Goal: Task Accomplishment & Management: Use online tool/utility

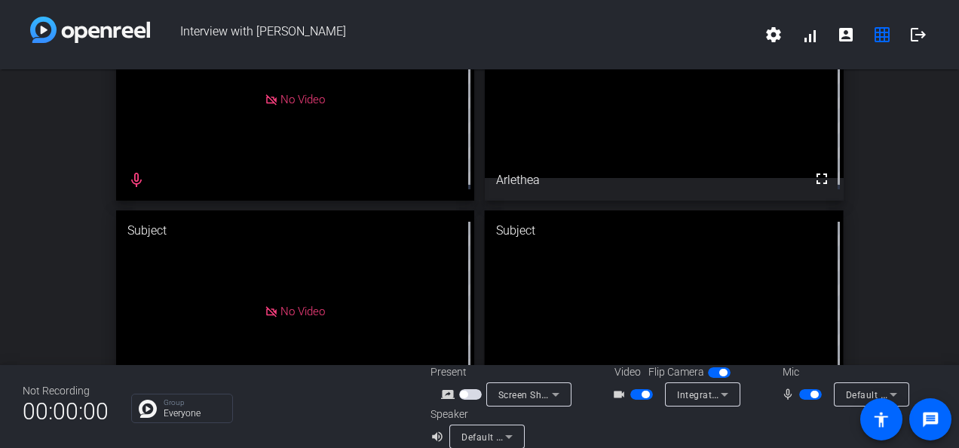
scroll to position [81, 0]
click at [197, 404] on p "Group" at bounding box center [194, 403] width 61 height 8
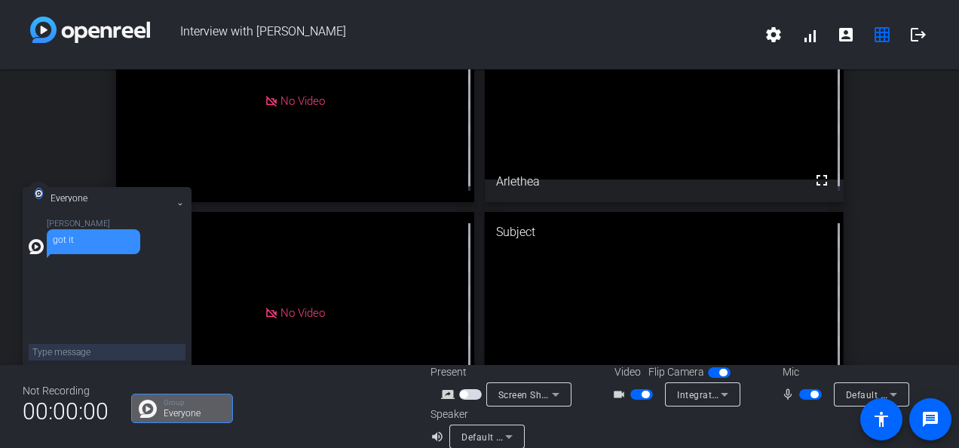
click at [642, 395] on span "button" at bounding box center [646, 395] width 8 height 8
click at [811, 393] on span "button" at bounding box center [815, 395] width 8 height 8
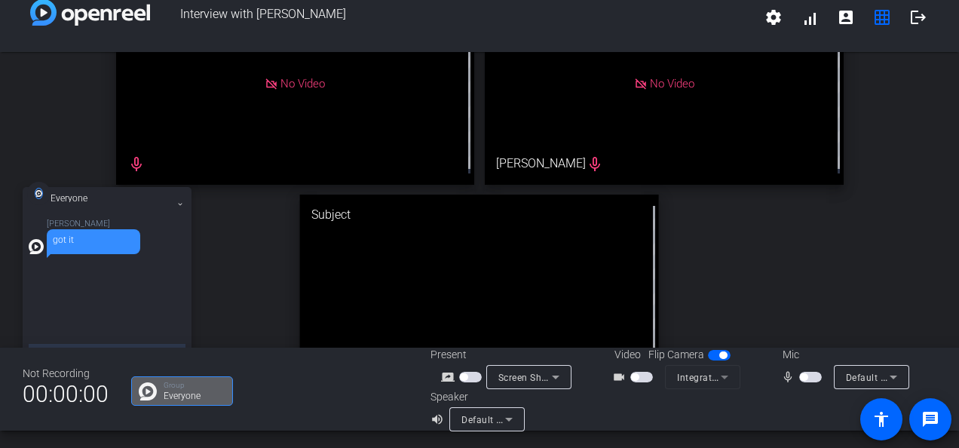
click at [720, 353] on span "button" at bounding box center [724, 355] width 8 height 8
click at [716, 353] on span "button" at bounding box center [719, 355] width 23 height 11
click at [631, 376] on span "button" at bounding box center [635, 377] width 8 height 8
click at [631, 376] on span "button" at bounding box center [642, 377] width 23 height 11
click at [800, 376] on span "button" at bounding box center [804, 377] width 8 height 8
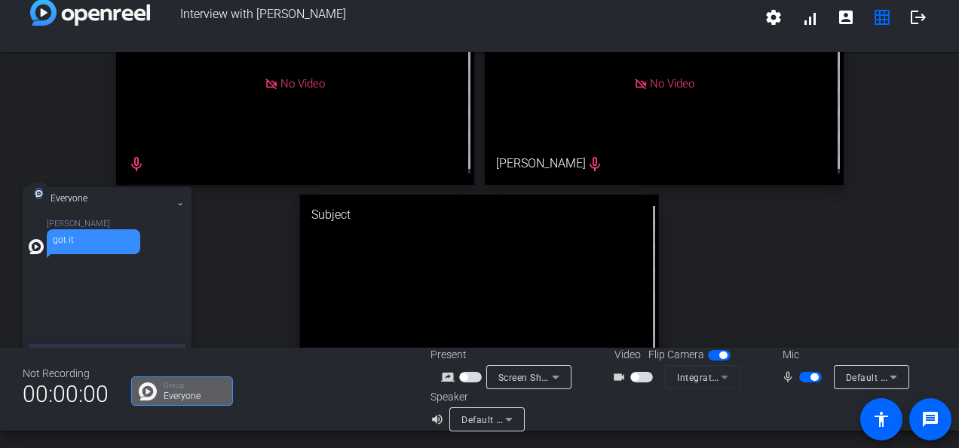
click at [632, 376] on span "button" at bounding box center [635, 377] width 8 height 8
click at [642, 376] on span "button" at bounding box center [646, 377] width 8 height 8
click at [811, 376] on span "button" at bounding box center [815, 377] width 8 height 8
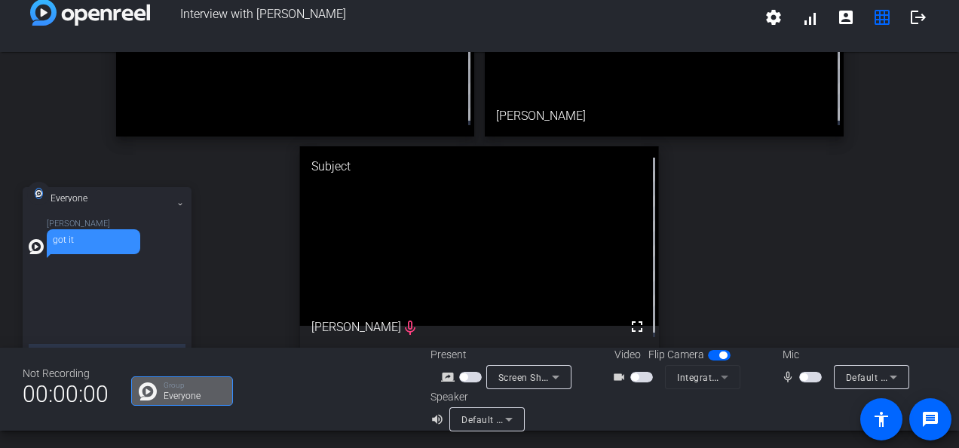
scroll to position [128, 0]
click at [800, 373] on span "button" at bounding box center [811, 377] width 23 height 11
click at [811, 376] on span "button" at bounding box center [815, 377] width 8 height 8
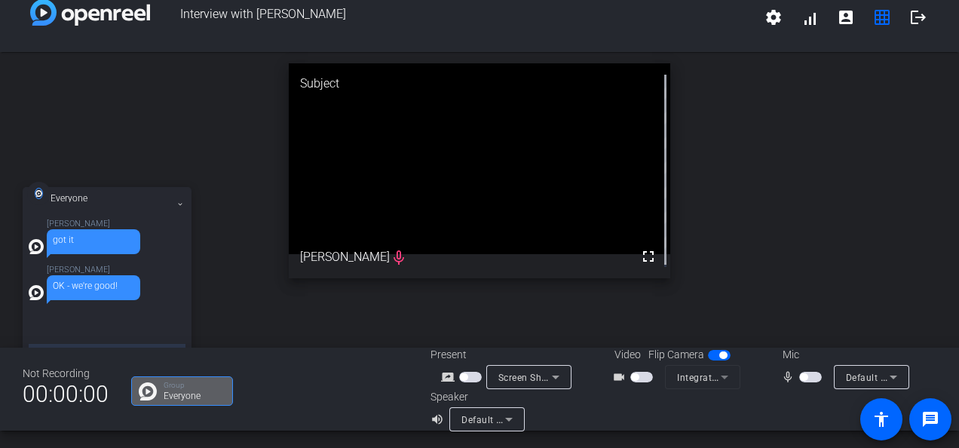
scroll to position [0, 0]
